Goal: Obtain resource: Download file/media

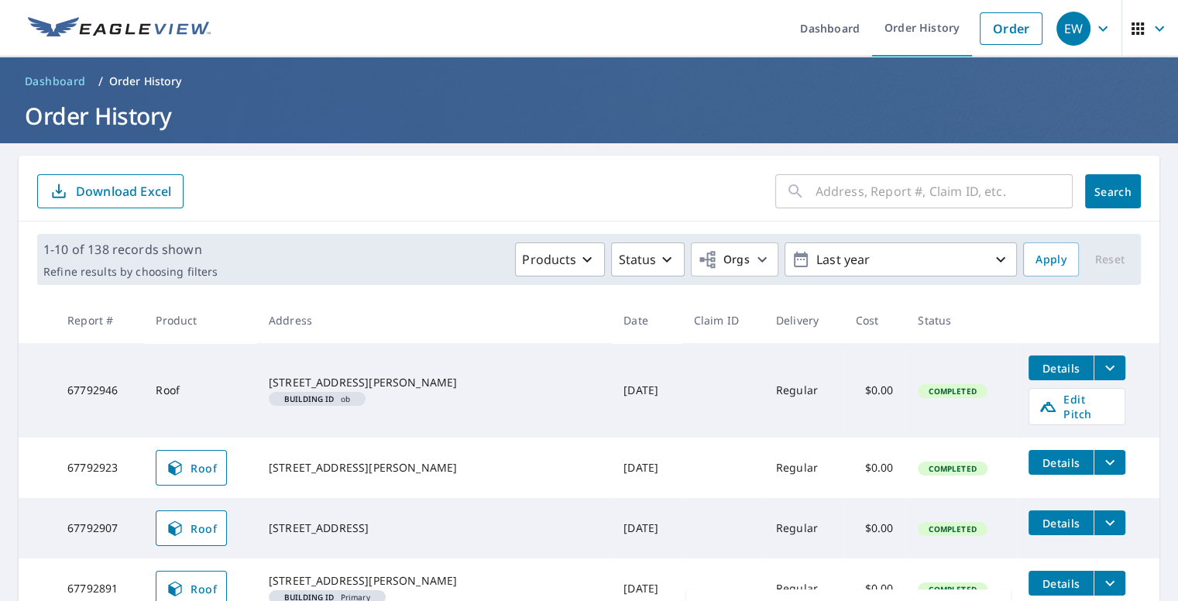
click at [409, 207] on form "​ Search Download Excel" at bounding box center [589, 191] width 1104 height 34
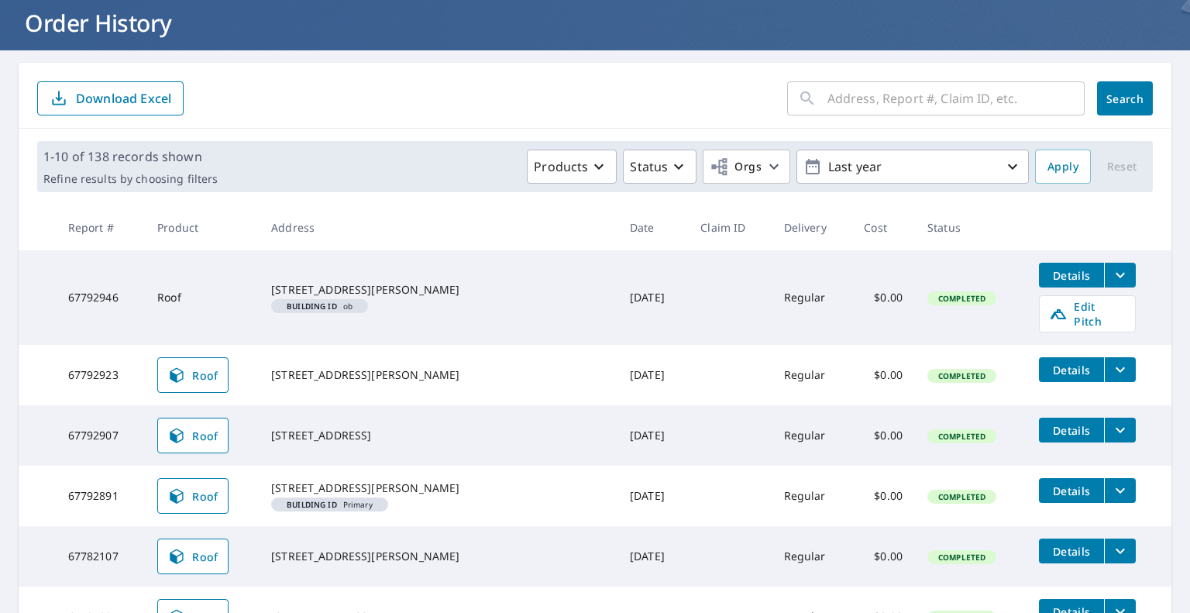
scroll to position [155, 0]
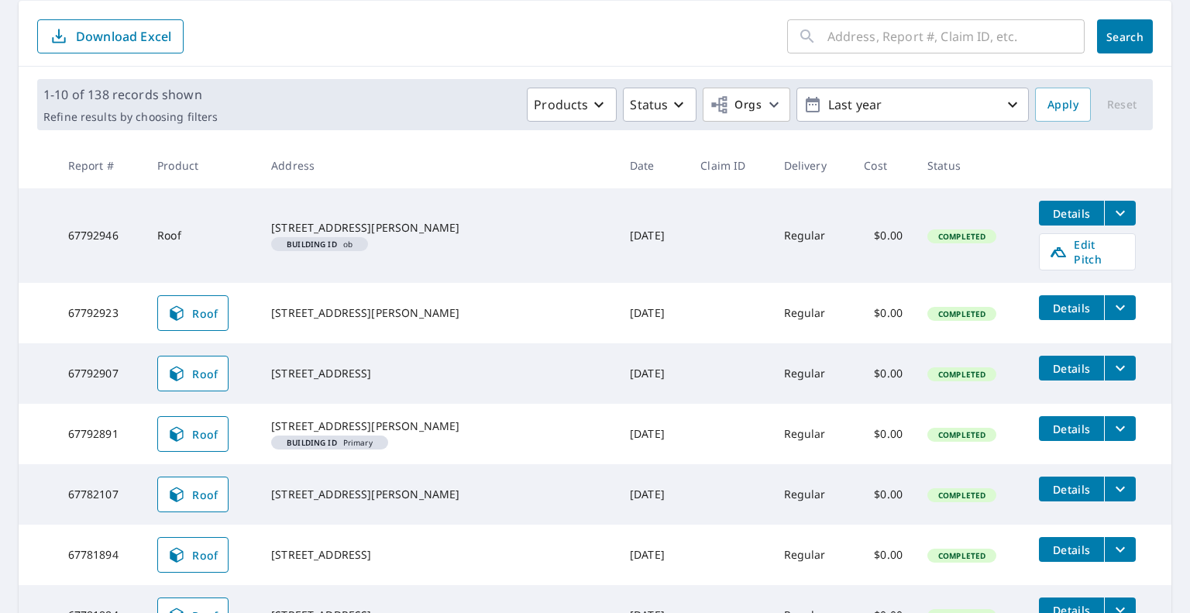
click at [857, 30] on input "text" at bounding box center [955, 36] width 257 height 43
type input "21"
click button "Search" at bounding box center [1125, 36] width 56 height 34
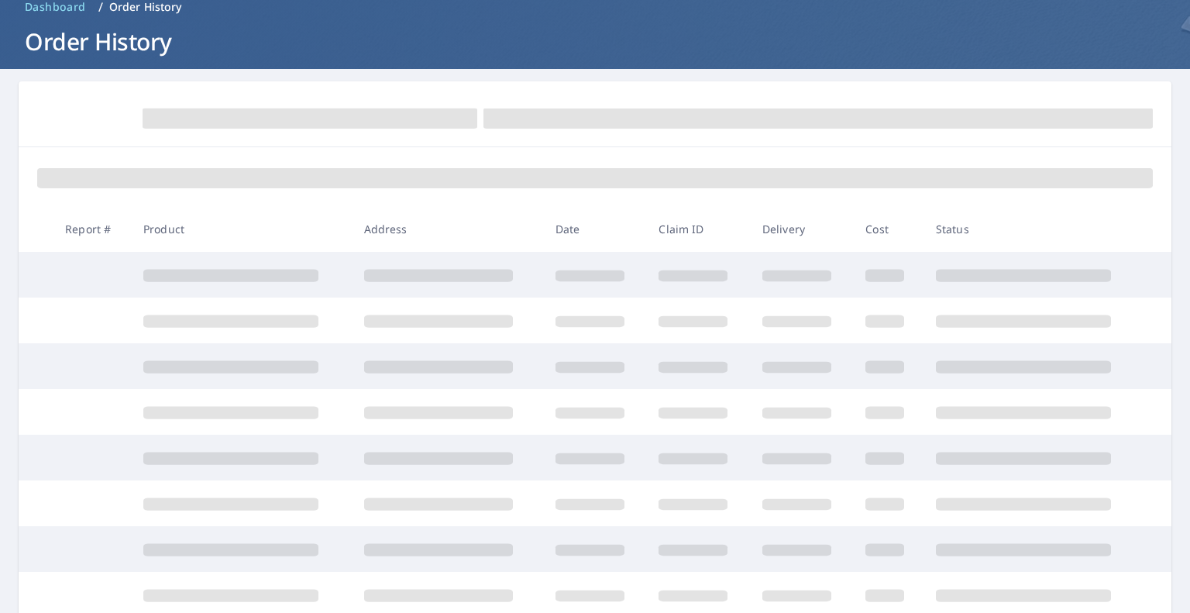
scroll to position [155, 0]
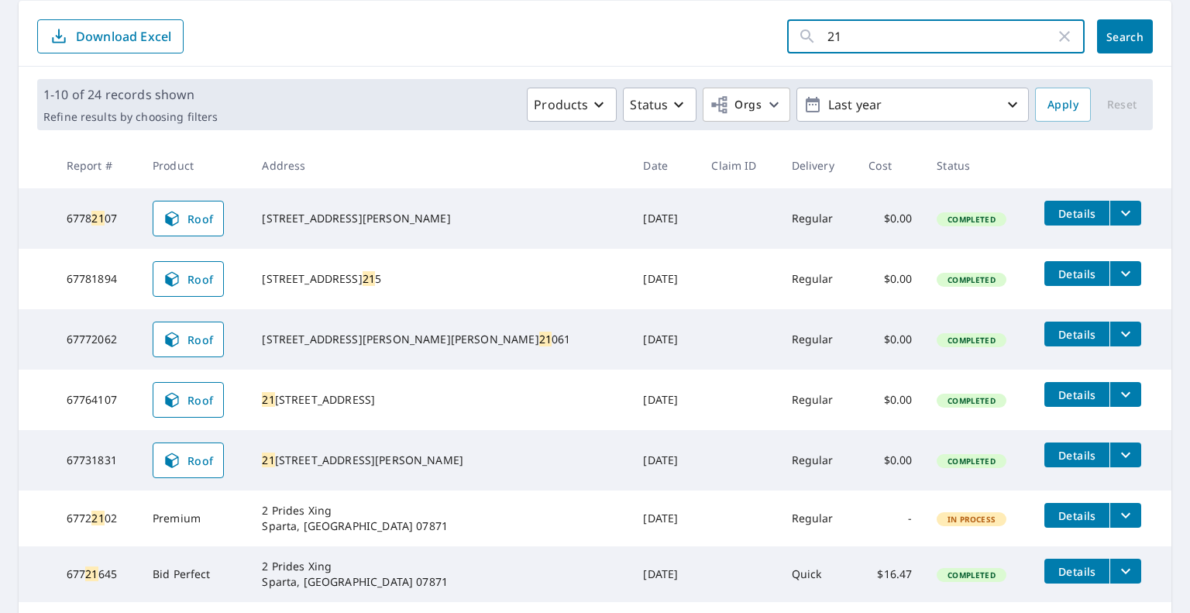
click at [836, 40] on input "21" at bounding box center [941, 36] width 228 height 43
drag, startPoint x: 287, startPoint y: 393, endPoint x: 731, endPoint y: 380, distance: 444.1
click at [418, 412] on td "[STREET_ADDRESS]" at bounding box center [439, 400] width 381 height 60
click at [1116, 393] on icon "filesDropdownBtn-67764107" at bounding box center [1125, 394] width 19 height 19
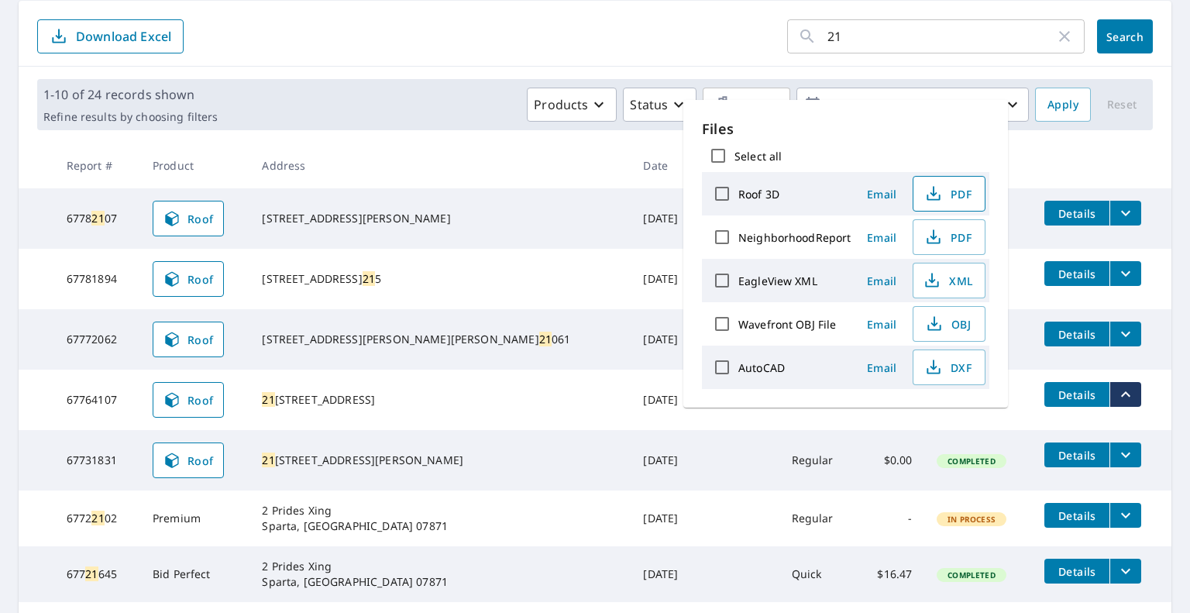
click at [949, 201] on span "PDF" at bounding box center [948, 193] width 50 height 19
